Goal: Transaction & Acquisition: Purchase product/service

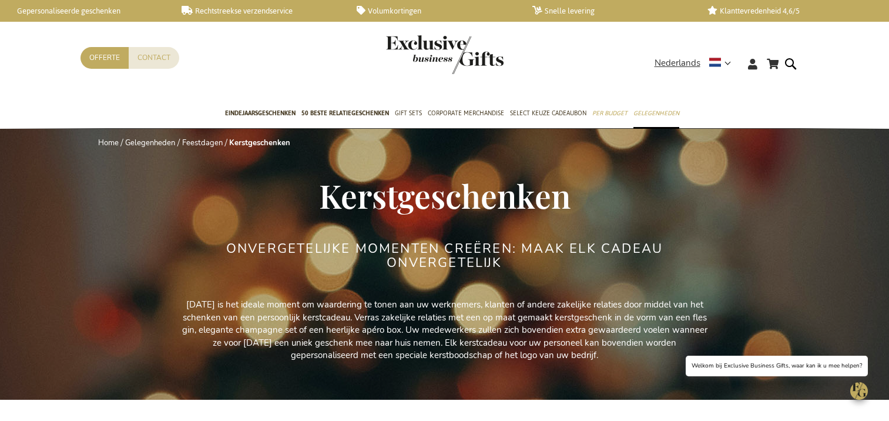
scroll to position [352, 0]
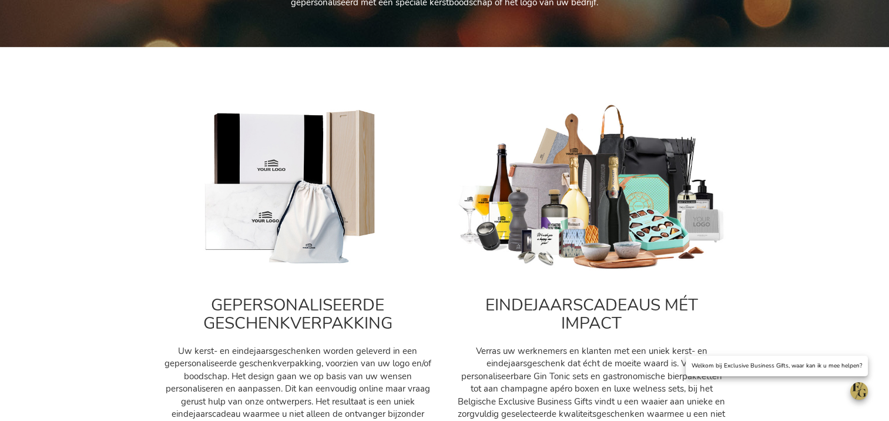
click at [255, 317] on h2 "GEPERSONALISEERDE GESCHENKVERPAKKING" at bounding box center [298, 314] width 270 height 36
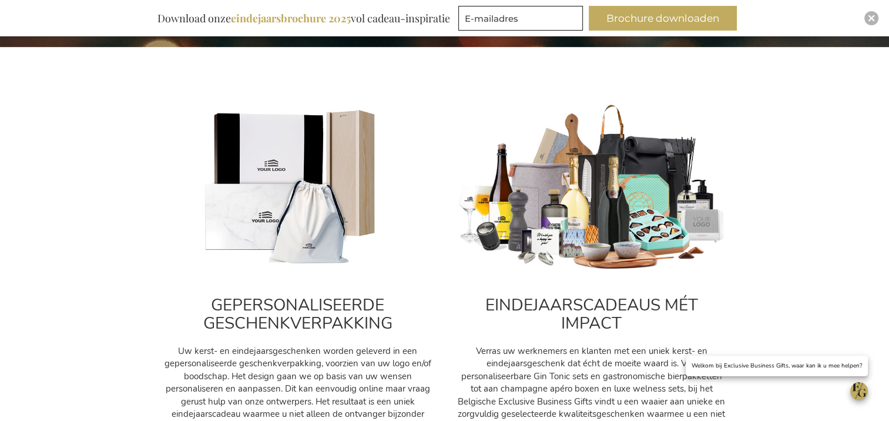
click at [293, 227] on img at bounding box center [298, 187] width 270 height 169
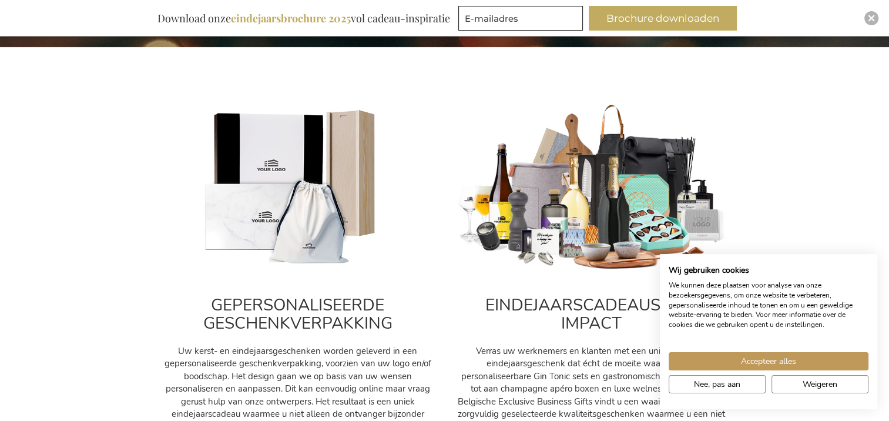
click at [283, 197] on img at bounding box center [298, 187] width 270 height 169
click at [411, 261] on img at bounding box center [298, 187] width 270 height 169
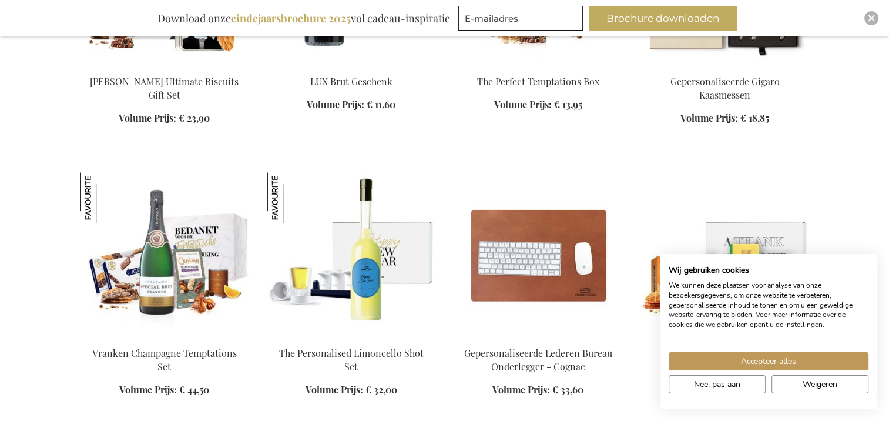
scroll to position [1351, 0]
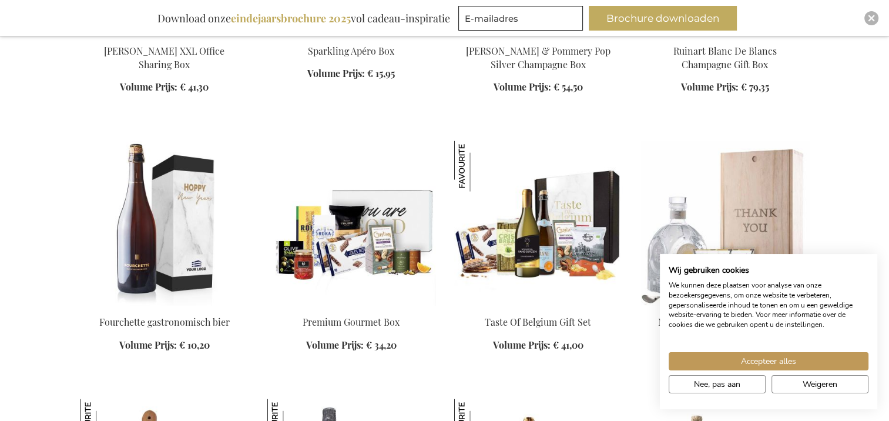
scroll to position [2409, 0]
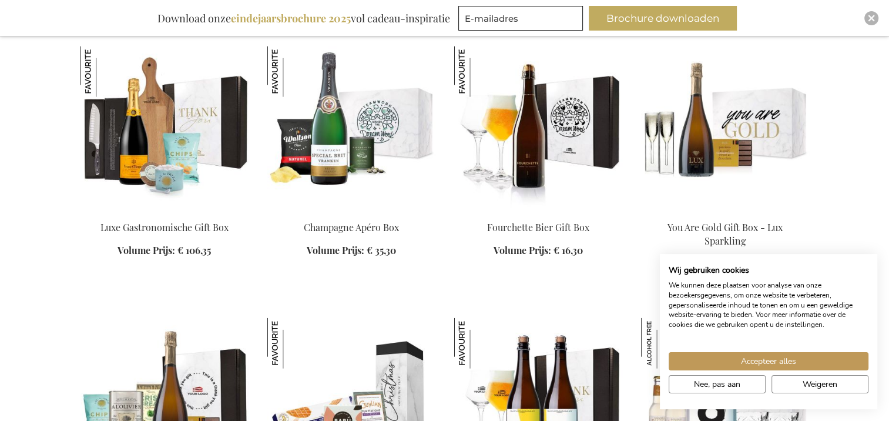
scroll to position [2761, 0]
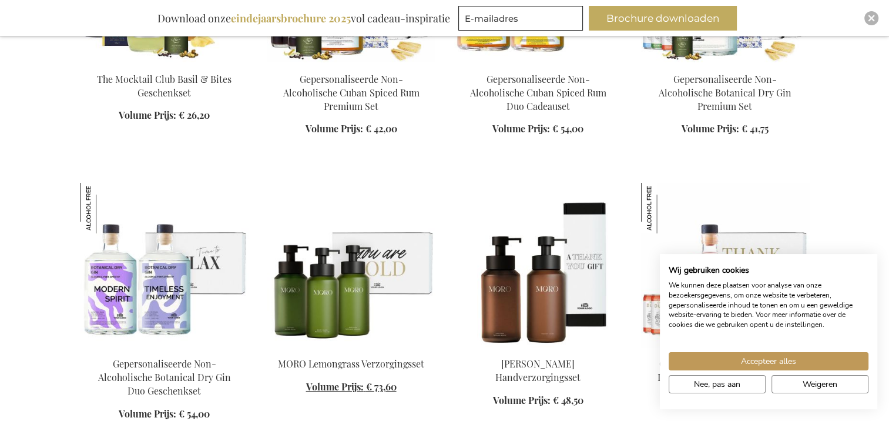
scroll to position [4112, 0]
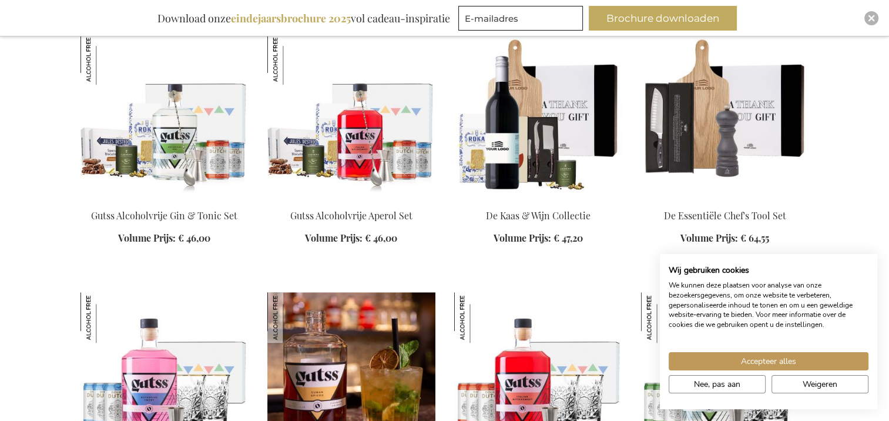
scroll to position [5287, 0]
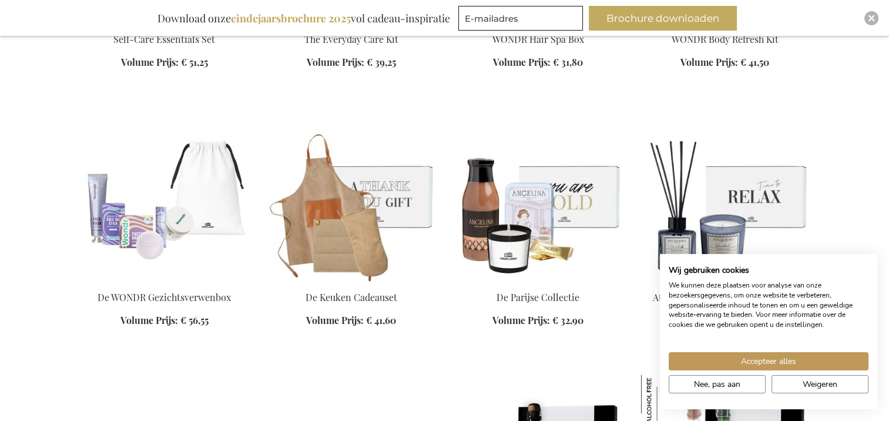
scroll to position [5933, 0]
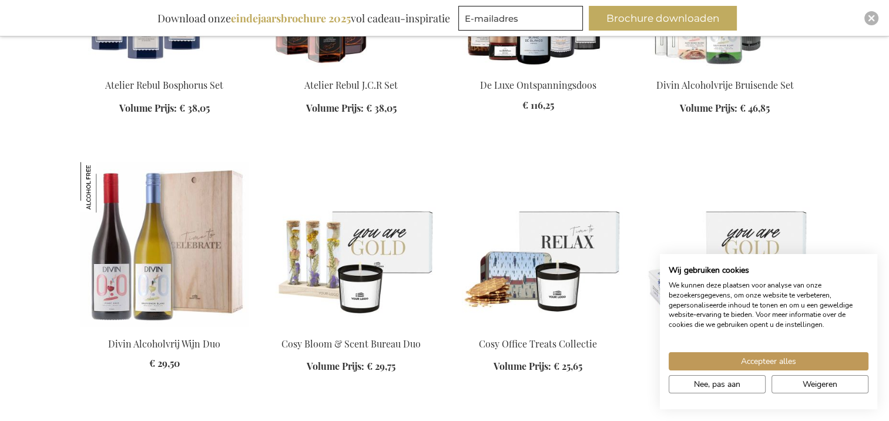
scroll to position [6462, 0]
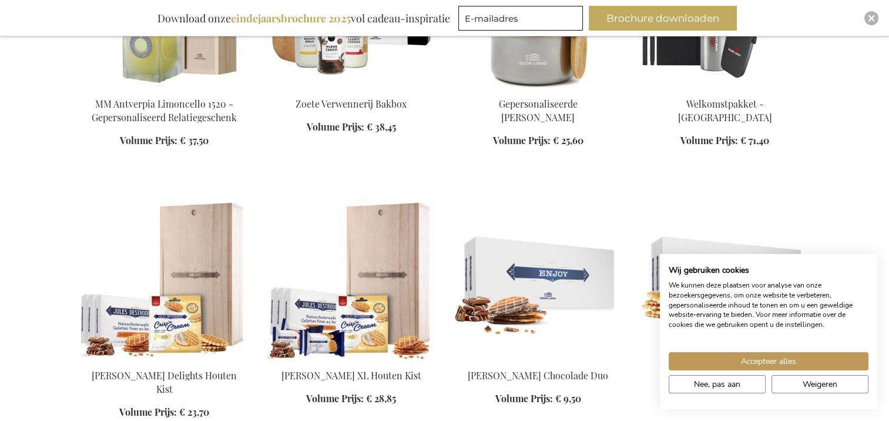
scroll to position [7813, 0]
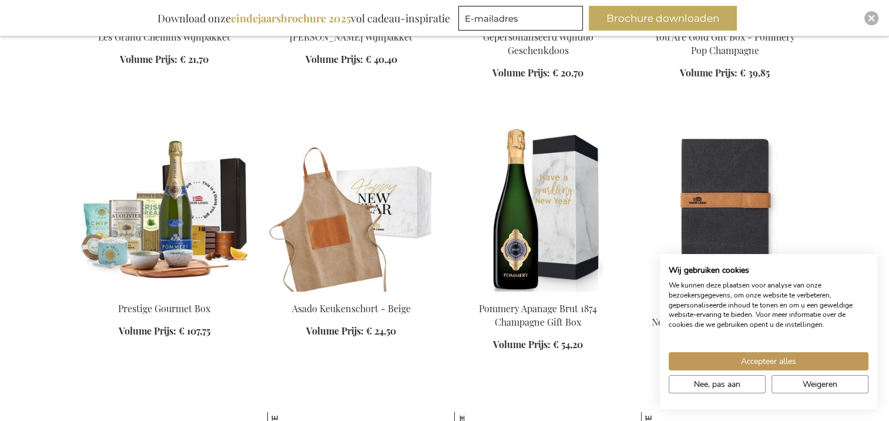
scroll to position [8636, 0]
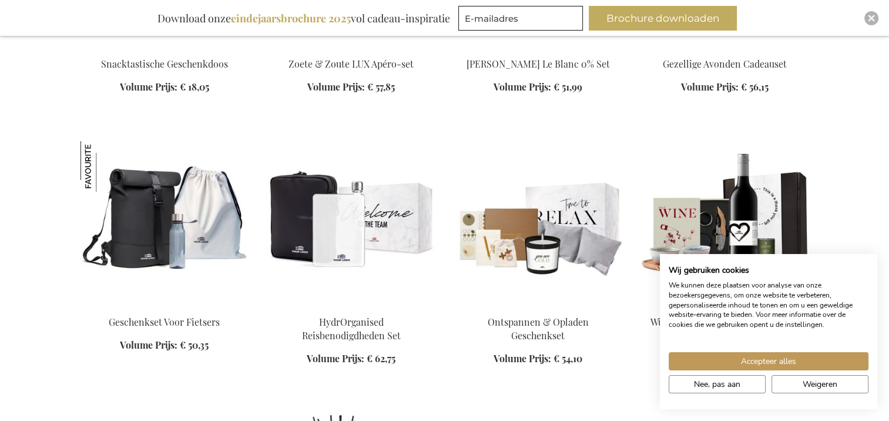
scroll to position [9164, 0]
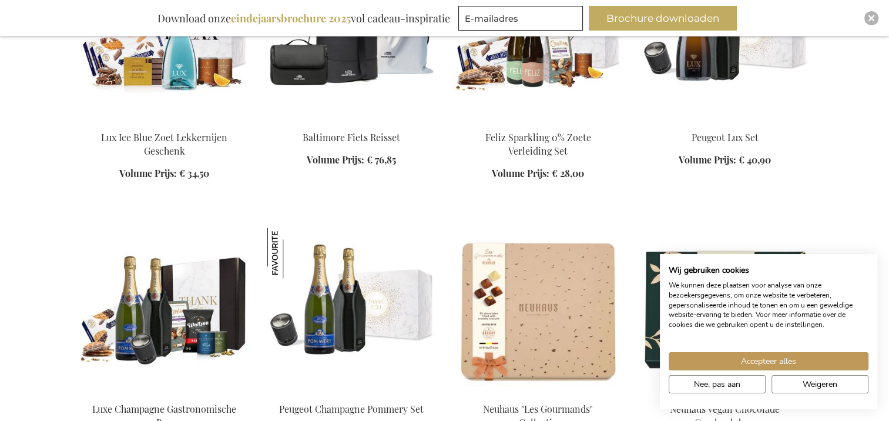
scroll to position [10163, 0]
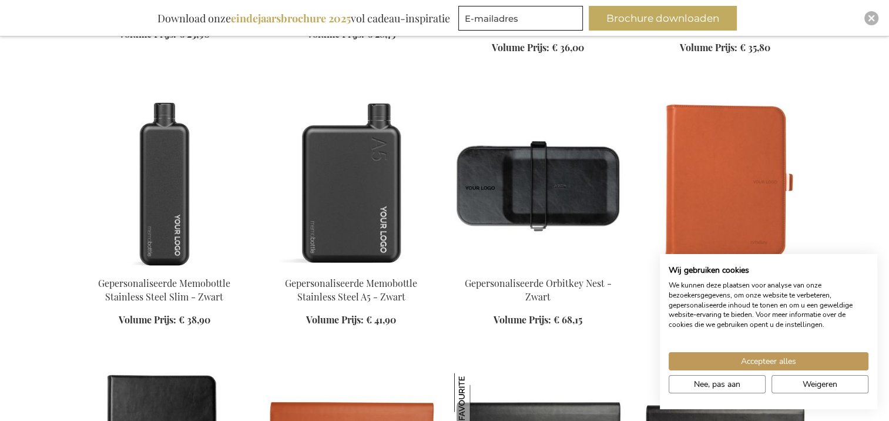
scroll to position [11103, 0]
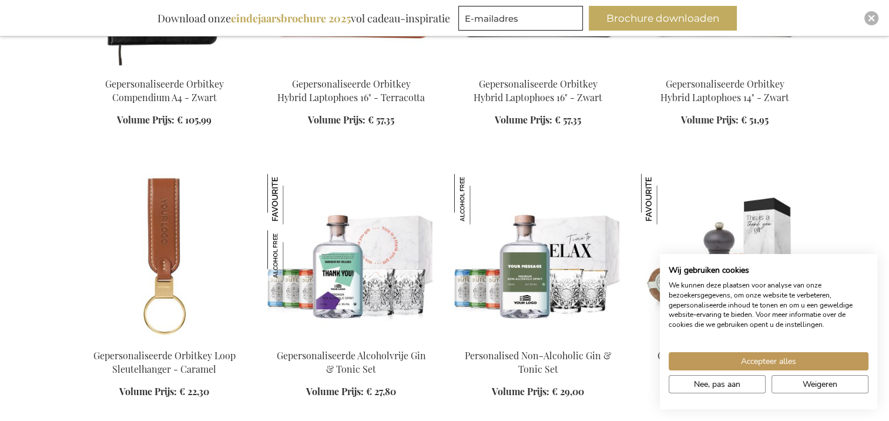
scroll to position [11573, 0]
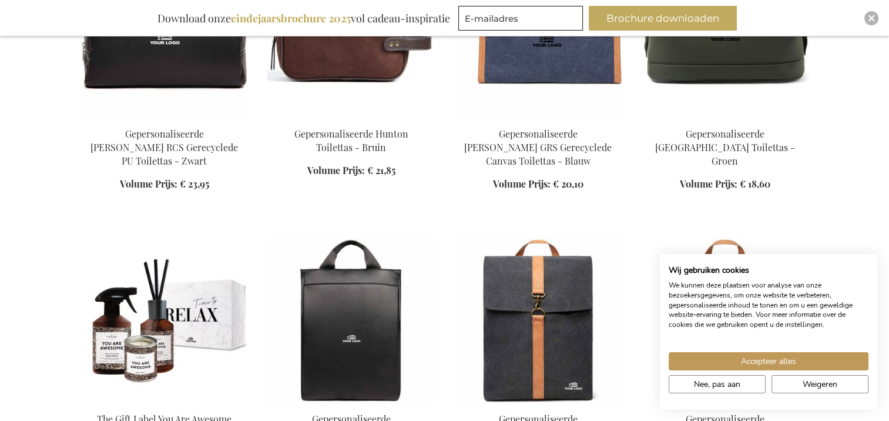
scroll to position [12395, 0]
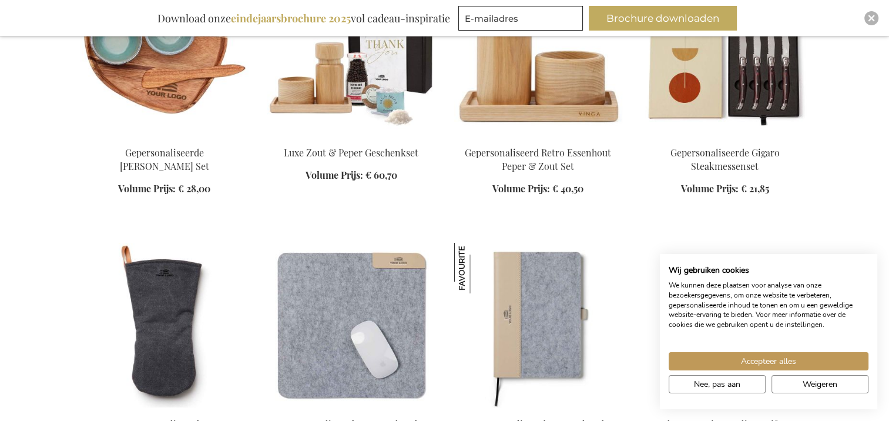
scroll to position [13159, 0]
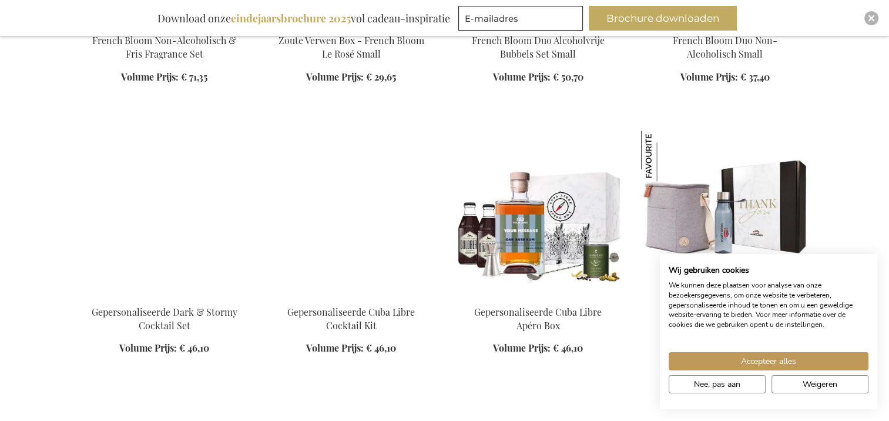
scroll to position [14628, 0]
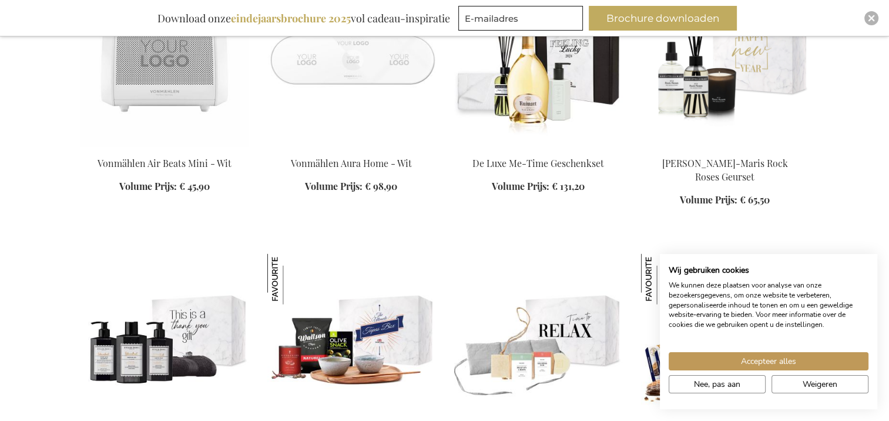
scroll to position [15920, 0]
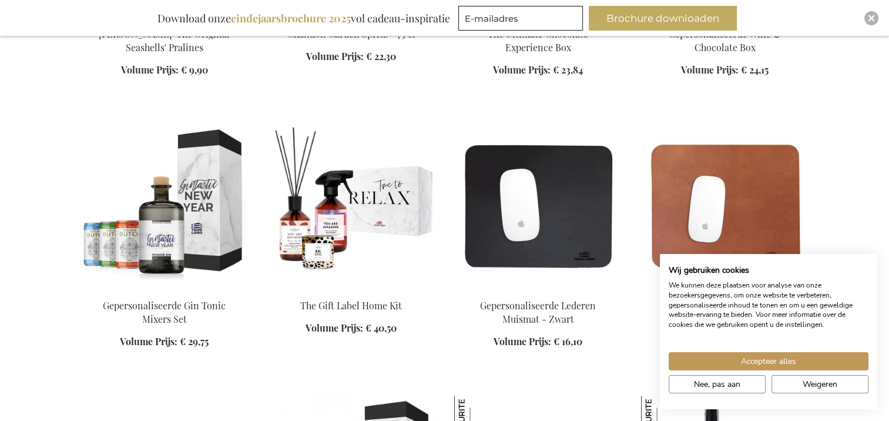
scroll to position [18446, 0]
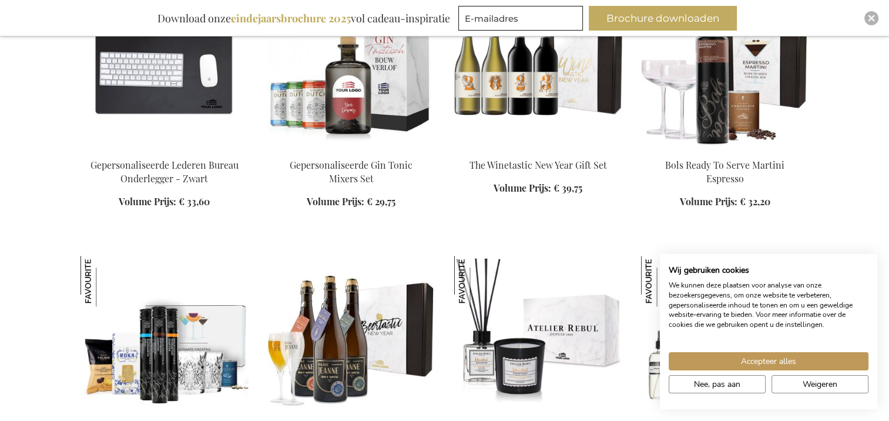
scroll to position [18916, 0]
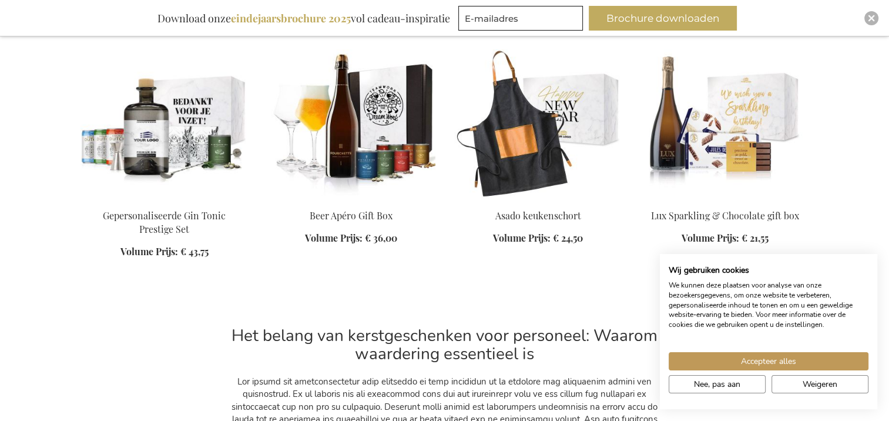
scroll to position [19621, 0]
